Goal: Task Accomplishment & Management: Manage account settings

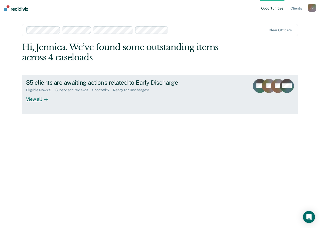
click at [71, 79] on div "35 clients are awaiting actions related to Early Discharge" at bounding box center [114, 82] width 176 height 7
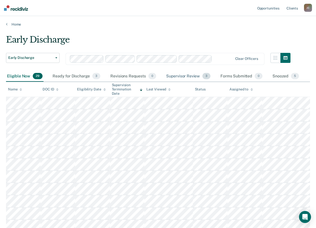
click at [195, 77] on div "Supervisor Review 3" at bounding box center [188, 76] width 47 height 11
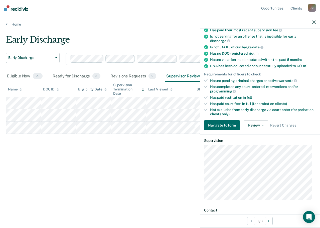
scroll to position [119, 0]
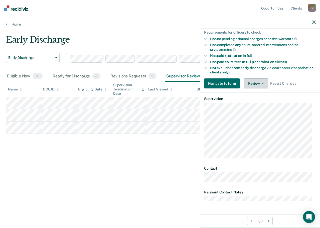
click at [250, 83] on button "Review" at bounding box center [256, 83] width 24 height 10
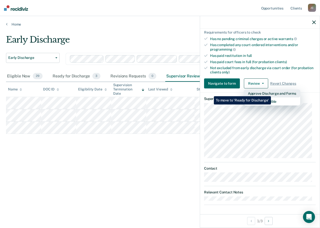
click at [271, 92] on button "Approve Discharge and Forms" at bounding box center [272, 93] width 56 height 8
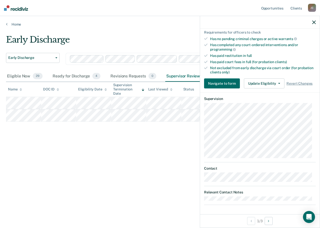
click at [98, 168] on div "Early Discharge Early Discharge Early Discharge Clear officers Eligible Now 29 …" at bounding box center [160, 113] width 308 height 156
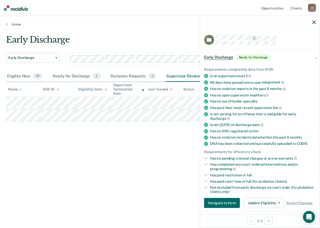
click at [165, 134] on div "Early Discharge Early Discharge Early Discharge Clear officers Eligible Now 29 …" at bounding box center [160, 113] width 308 height 156
click at [314, 22] on icon "button" at bounding box center [314, 23] width 4 height 4
click at [246, 202] on button "Review" at bounding box center [256, 203] width 24 height 10
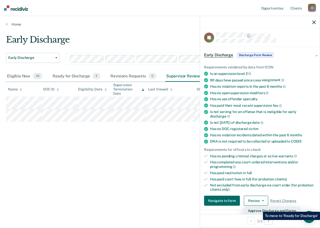
click at [259, 208] on button "Approve Discharge and Forms" at bounding box center [272, 211] width 56 height 8
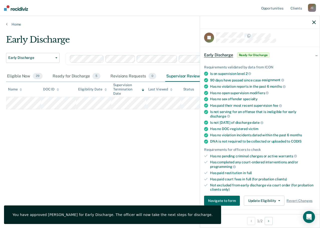
click at [313, 22] on icon "button" at bounding box center [314, 23] width 4 height 4
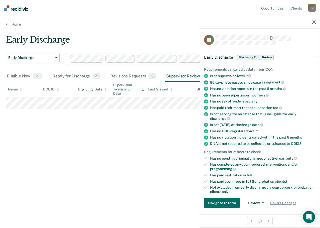
scroll to position [25, 0]
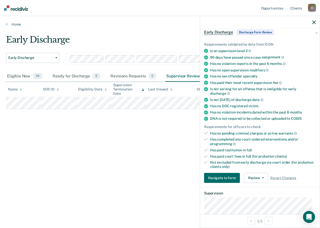
click at [132, 122] on div "Early Discharge Early Discharge Early Discharge Clear officers Eligible Now 29 …" at bounding box center [160, 113] width 308 height 156
click at [313, 21] on icon "button" at bounding box center [314, 23] width 4 height 4
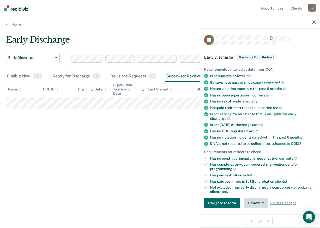
click at [253, 201] on button "Review" at bounding box center [256, 203] width 24 height 10
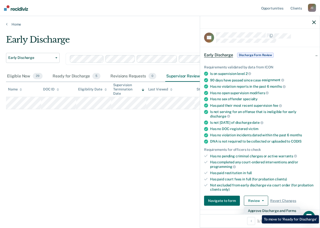
click at [258, 211] on button "Approve Discharge and Forms" at bounding box center [272, 211] width 56 height 8
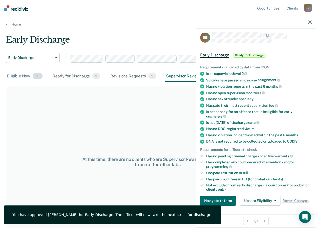
click at [23, 78] on div "Eligible Now 29" at bounding box center [25, 76] width 38 height 11
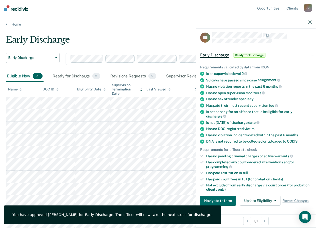
click at [309, 25] on div at bounding box center [256, 22] width 120 height 13
click at [311, 21] on icon "button" at bounding box center [311, 23] width 4 height 4
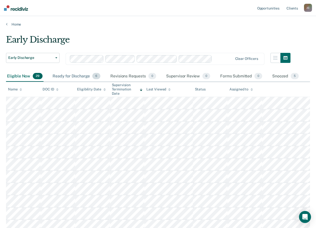
click at [77, 76] on div "Ready for Discharge 6" at bounding box center [77, 76] width 50 height 11
